Goal: Check status: Check status

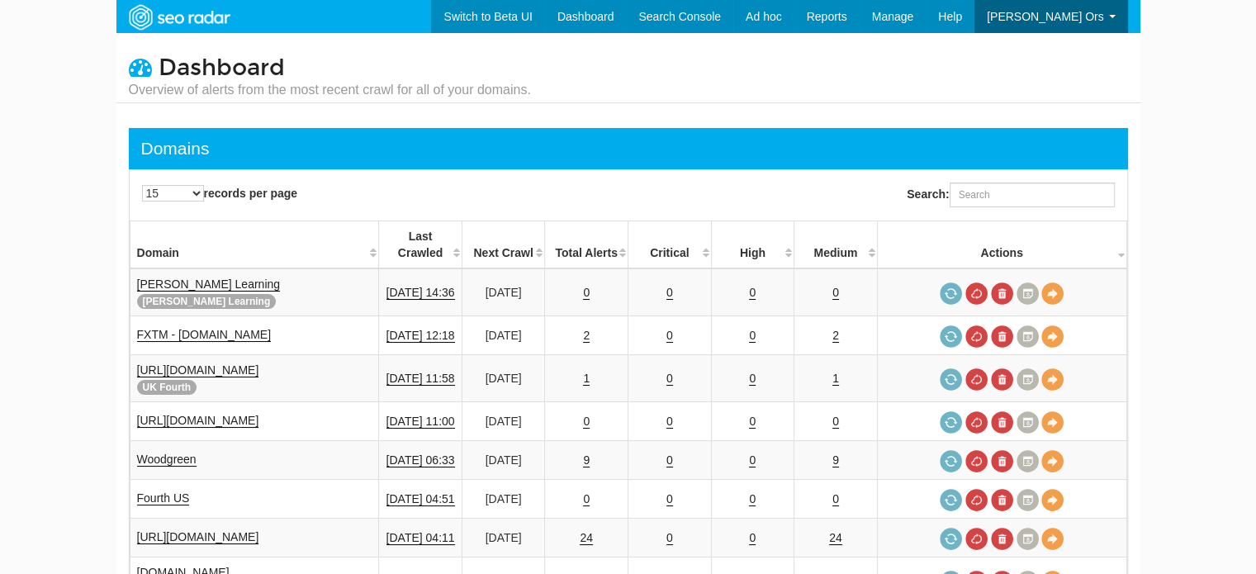
scroll to position [66, 0]
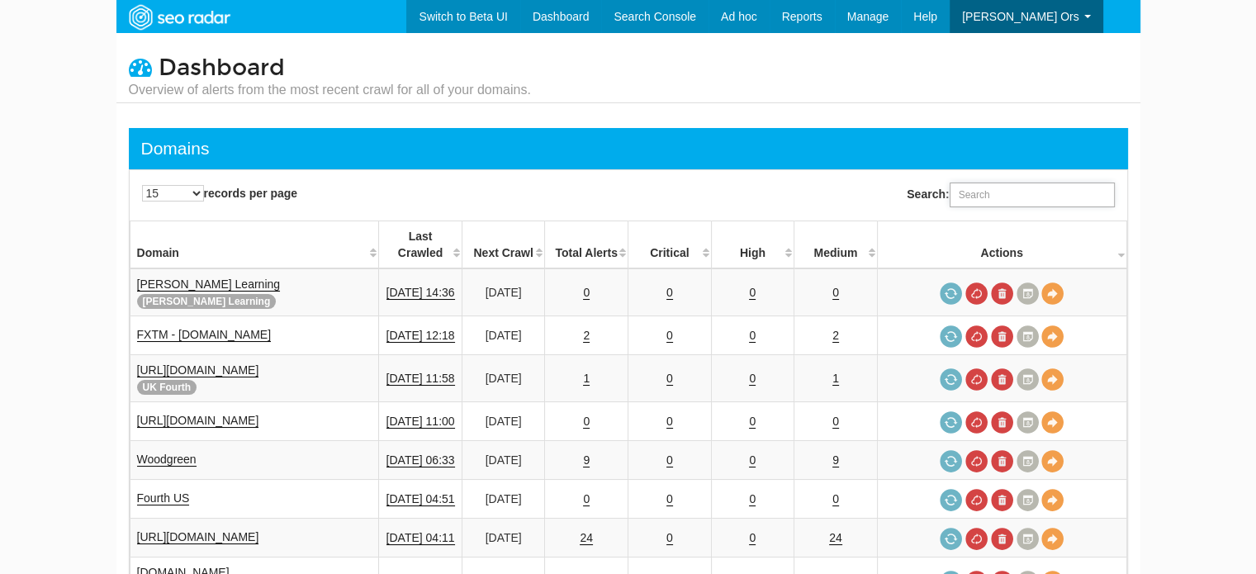
click at [984, 194] on input "Search:" at bounding box center [1032, 195] width 165 height 25
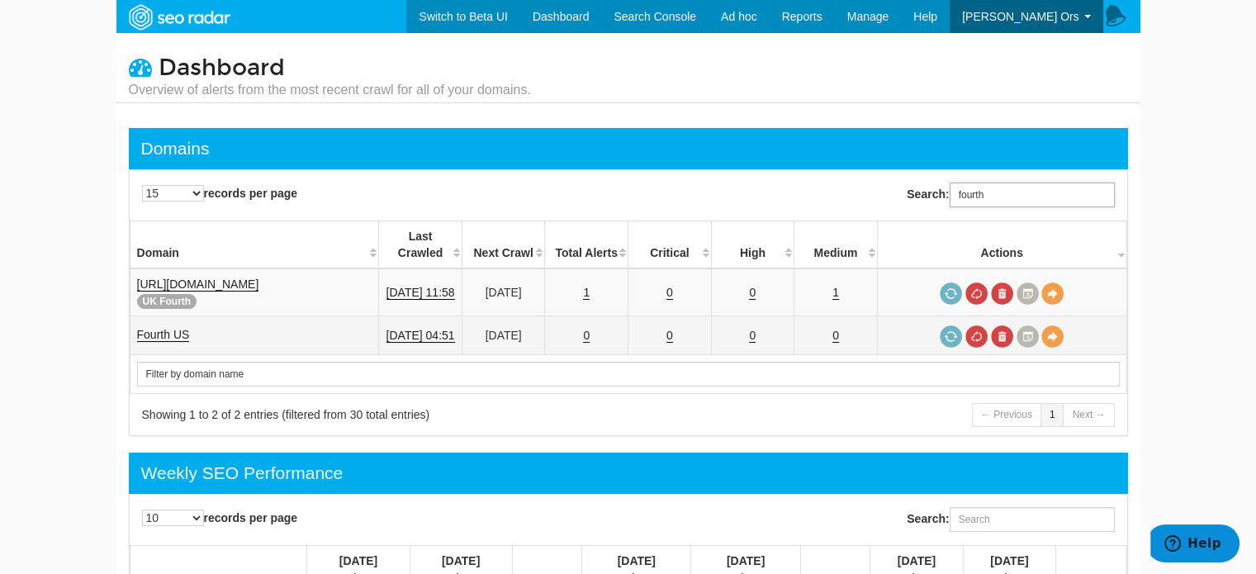
type input "fourth"
click at [188, 328] on link "Fourth US" at bounding box center [163, 335] width 53 height 14
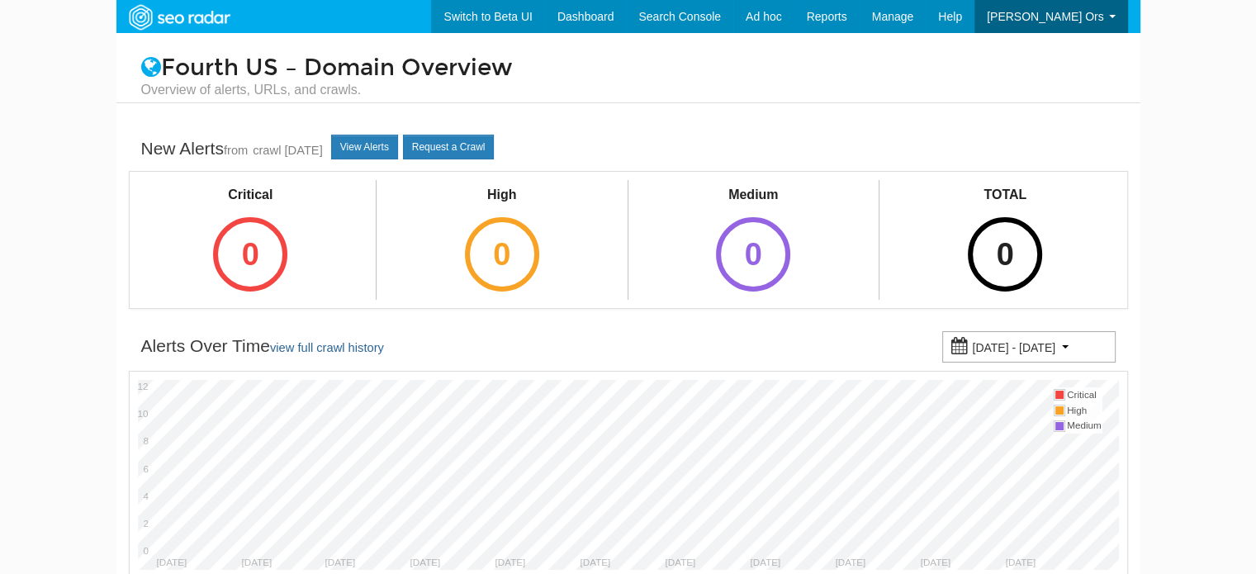
scroll to position [66, 0]
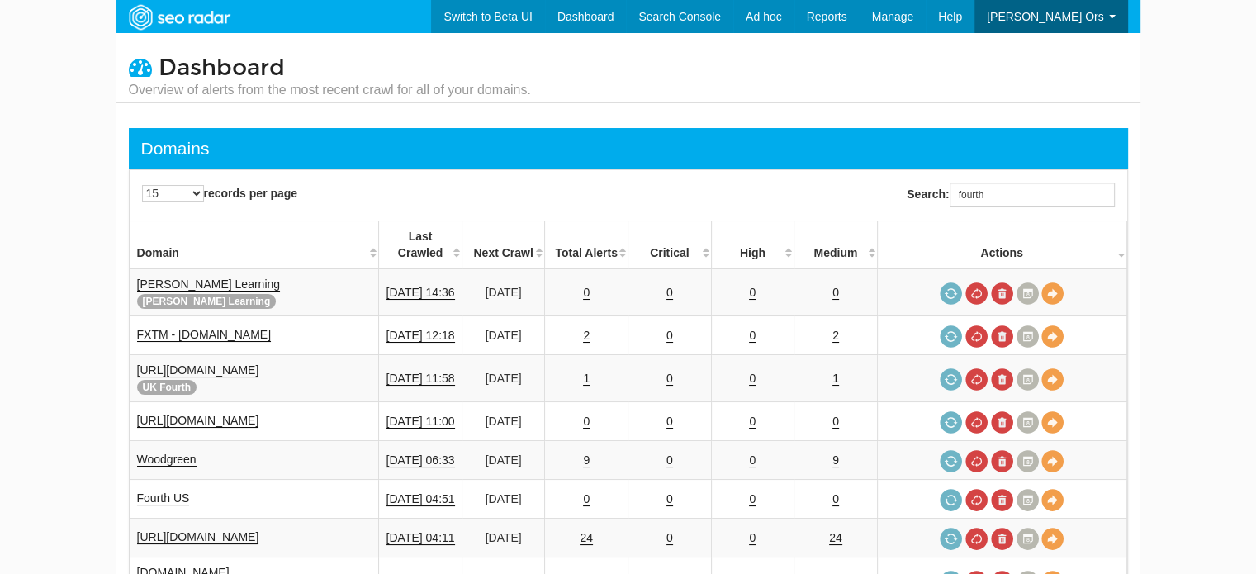
scroll to position [66, 0]
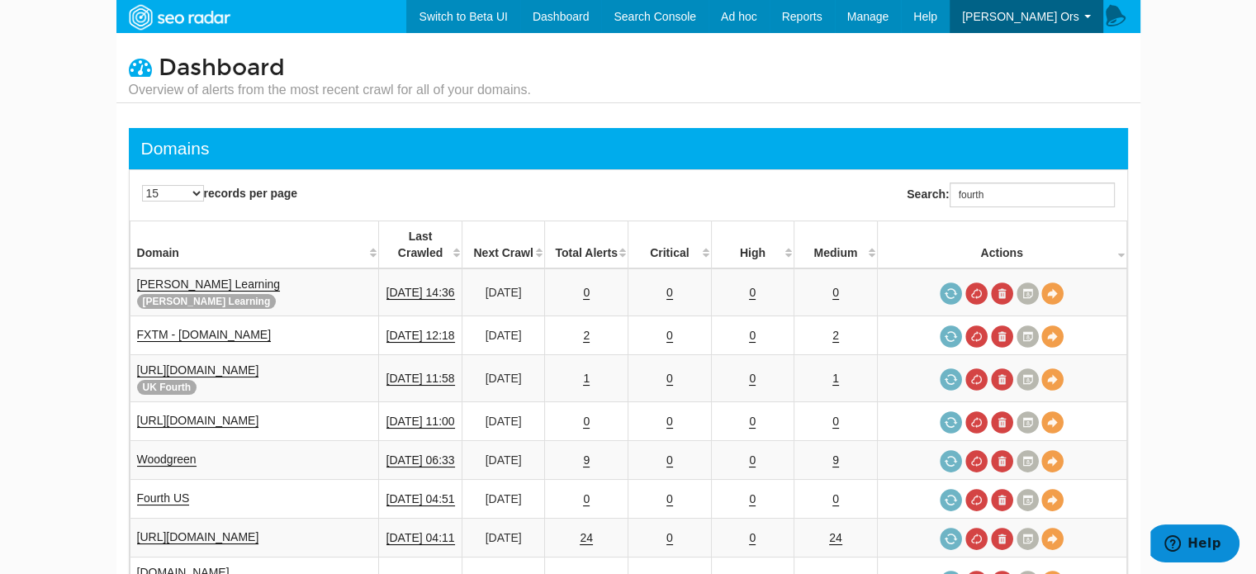
click at [1019, 177] on div "Search: fourth" at bounding box center [881, 194] width 507 height 41
click at [1024, 187] on input "fourth" at bounding box center [1032, 195] width 165 height 25
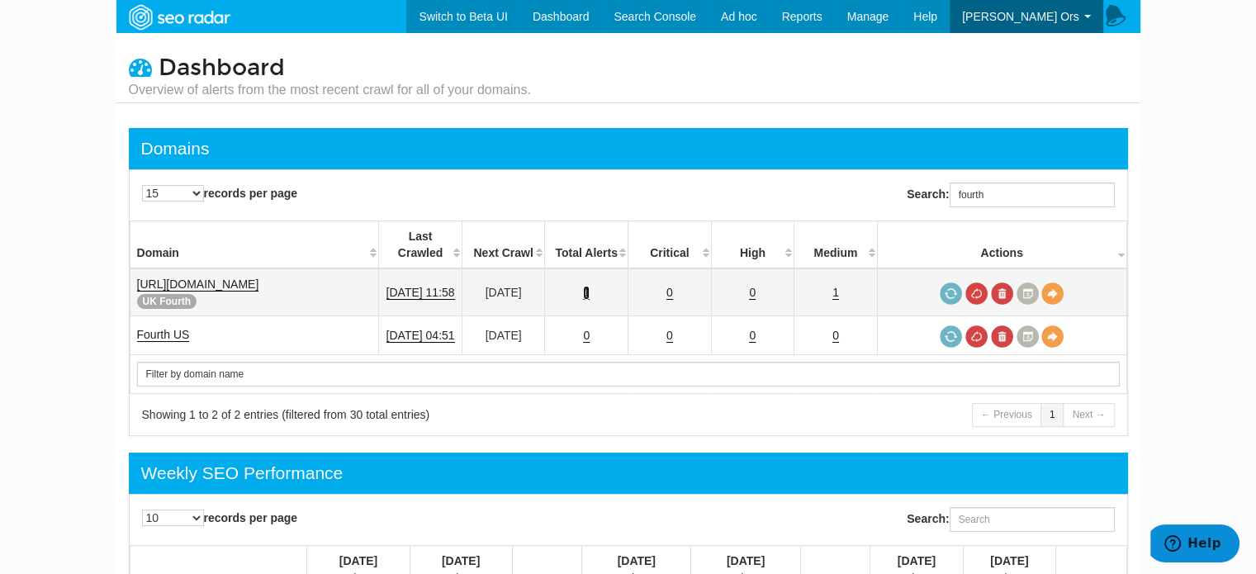
click at [590, 286] on link "1" at bounding box center [586, 293] width 7 height 14
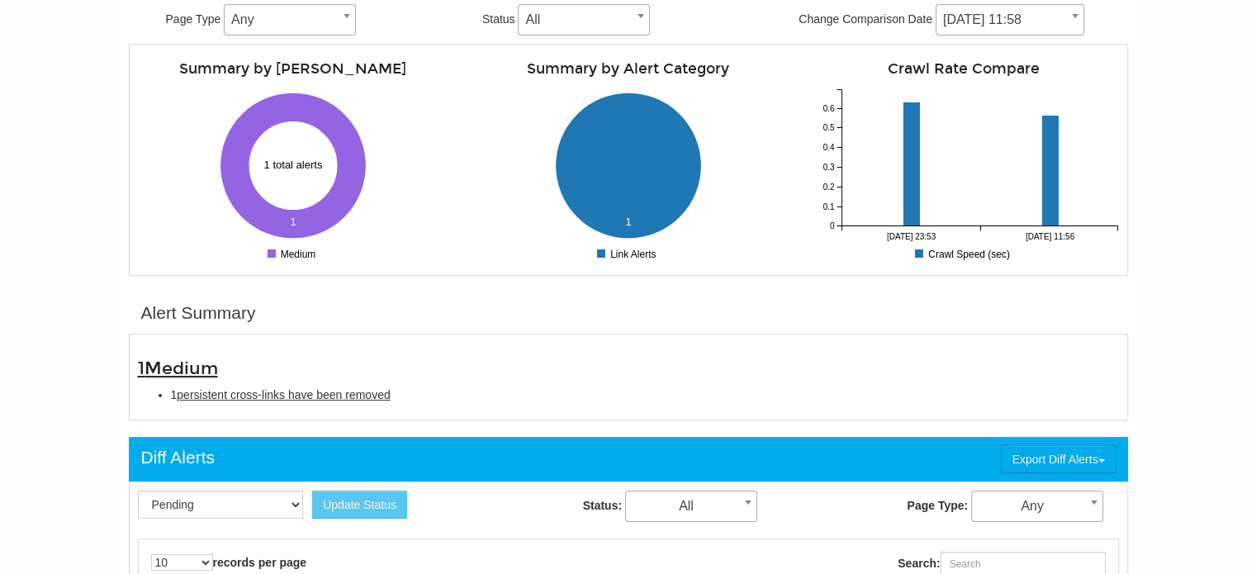
scroll to position [248, 0]
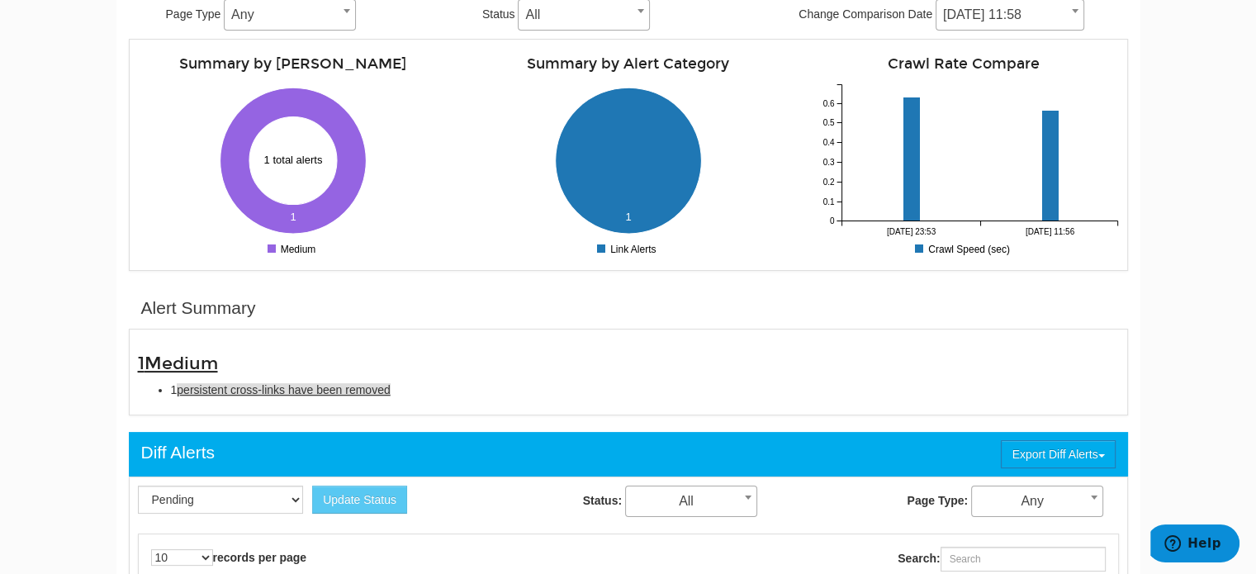
click at [319, 393] on span "persistent cross-links have been removed" at bounding box center [283, 389] width 213 height 13
type input "persistent cross-links have been removed"
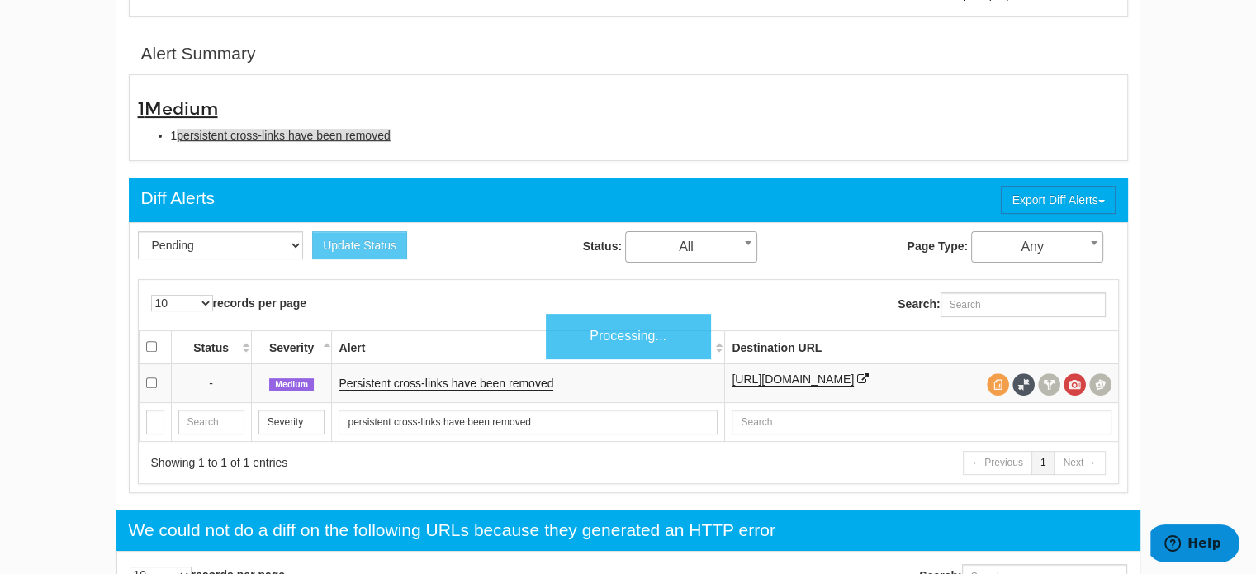
scroll to position [535, 0]
